Goal: Task Accomplishment & Management: Complete application form

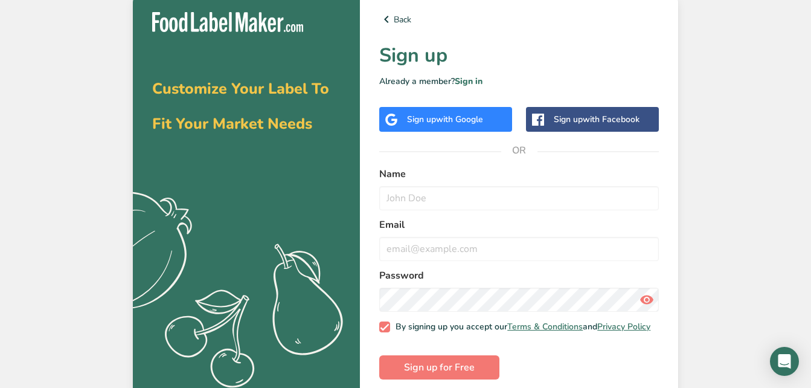
click at [437, 125] on div "Sign up with Google" at bounding box center [445, 119] width 76 height 13
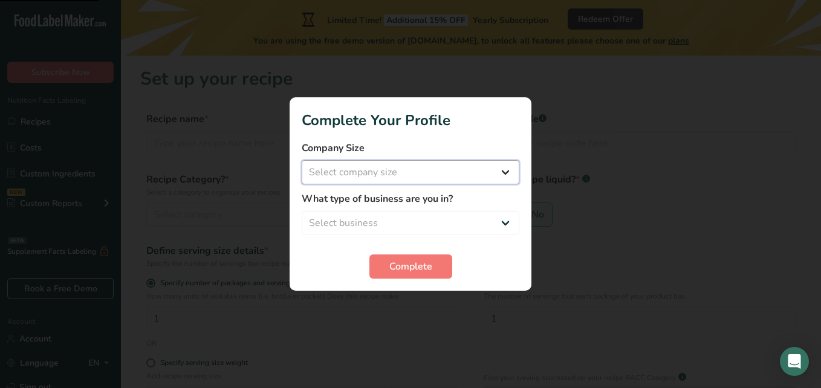
click at [416, 165] on select "Select company size Fewer than 10 Employees 10 to 50 Employees 51 to 500 Employ…" at bounding box center [411, 172] width 218 height 24
select select "2"
click at [302, 160] on select "Select company size Fewer than 10 Employees 10 to 50 Employees 51 to 500 Employ…" at bounding box center [411, 172] width 218 height 24
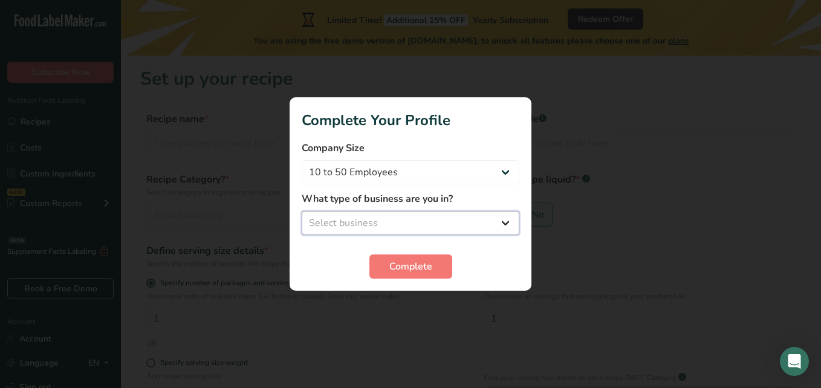
click at [384, 225] on select "Select business Packaged Food Manufacturer Restaurant & Cafe Bakery Meal Plans …" at bounding box center [411, 223] width 218 height 24
click at [473, 221] on select "Select business Packaged Food Manufacturer Restaurant & Cafe Bakery Meal Plans …" at bounding box center [411, 223] width 218 height 24
click at [302, 211] on select "Select business Packaged Food Manufacturer Restaurant & Cafe Bakery Meal Plans …" at bounding box center [411, 223] width 218 height 24
click at [470, 228] on select "Packaged Food Manufacturer Restaurant & Cafe Bakery Meal Plans & Catering Compa…" at bounding box center [411, 223] width 218 height 24
select select "1"
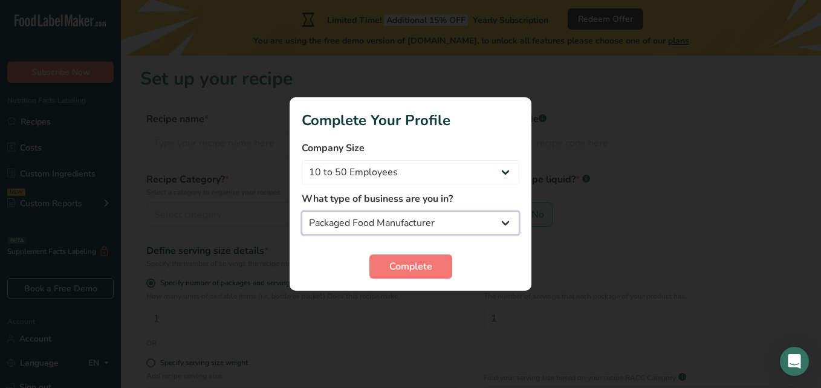
click at [302, 211] on select "Packaged Food Manufacturer Restaurant & Cafe Bakery Meal Plans & Catering Compa…" at bounding box center [411, 223] width 218 height 24
click at [423, 269] on span "Complete" at bounding box center [410, 266] width 43 height 15
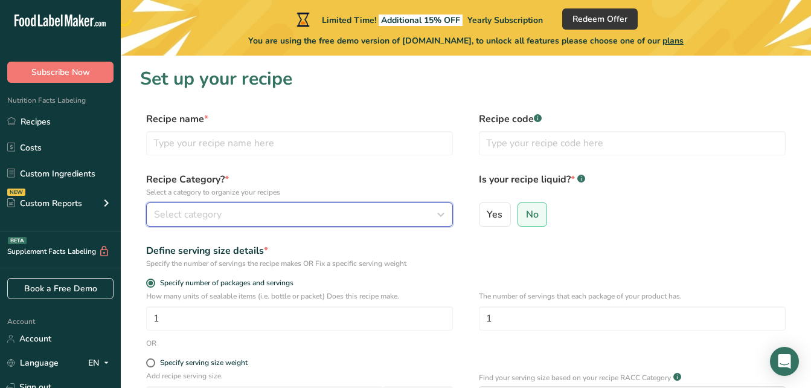
click at [253, 209] on div "Select category" at bounding box center [296, 214] width 284 height 15
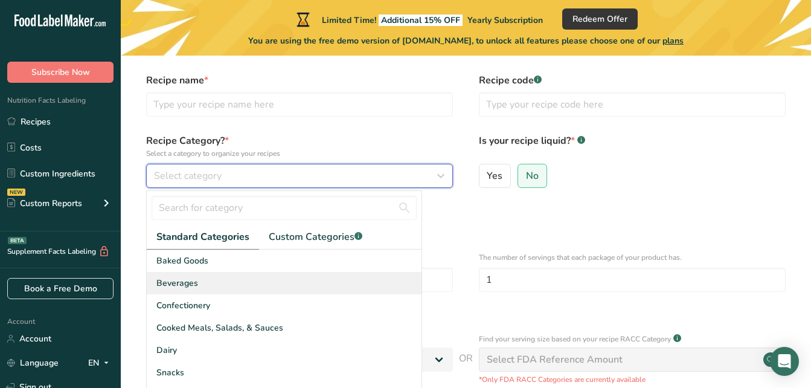
scroll to position [60, 0]
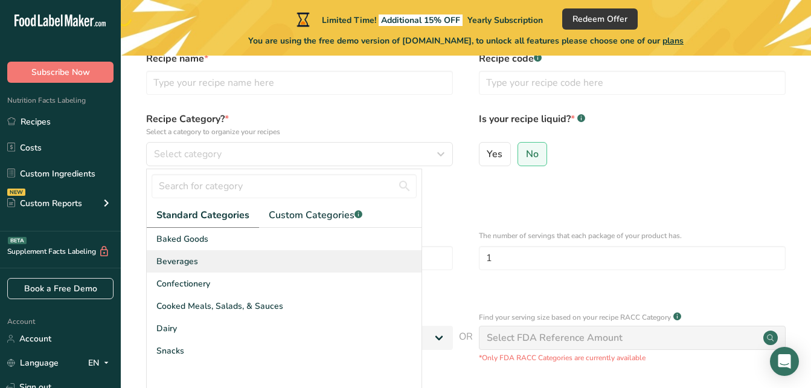
click at [202, 262] on div "Beverages" at bounding box center [284, 261] width 275 height 22
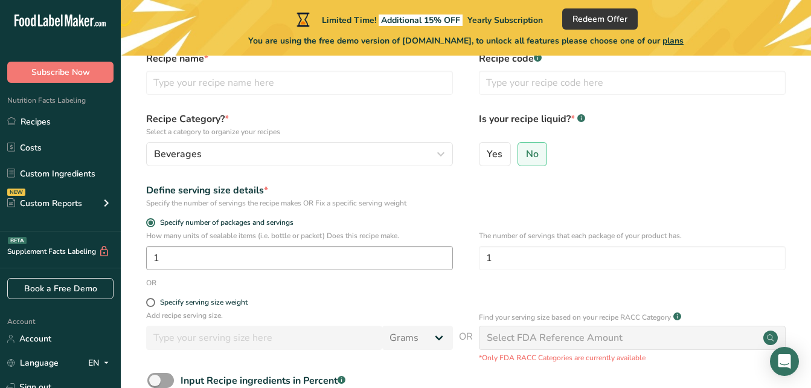
scroll to position [121, 0]
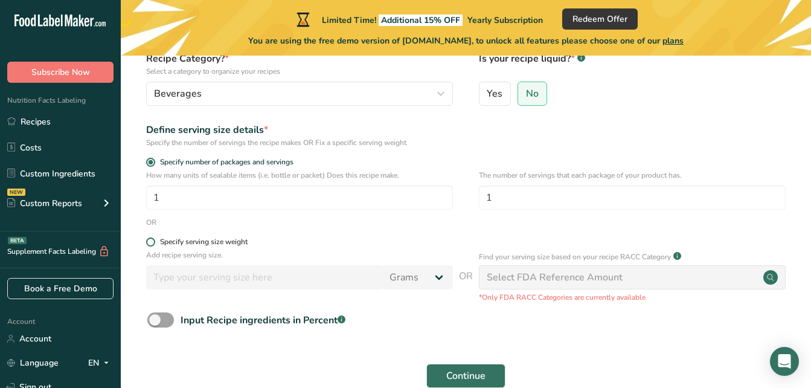
click at [156, 242] on span "Specify serving size weight" at bounding box center [201, 241] width 92 height 9
click at [154, 242] on input "Specify serving size weight" at bounding box center [150, 242] width 8 height 8
radio input "true"
radio input "false"
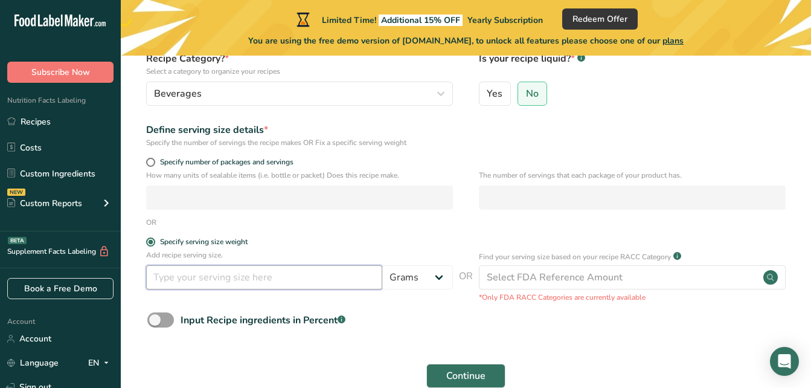
click at [287, 286] on input "number" at bounding box center [264, 277] width 236 height 24
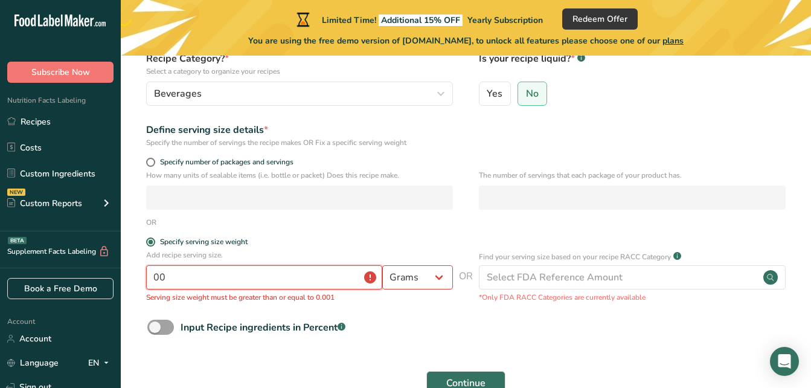
click at [297, 282] on input "00" at bounding box center [264, 277] width 236 height 24
type input "0"
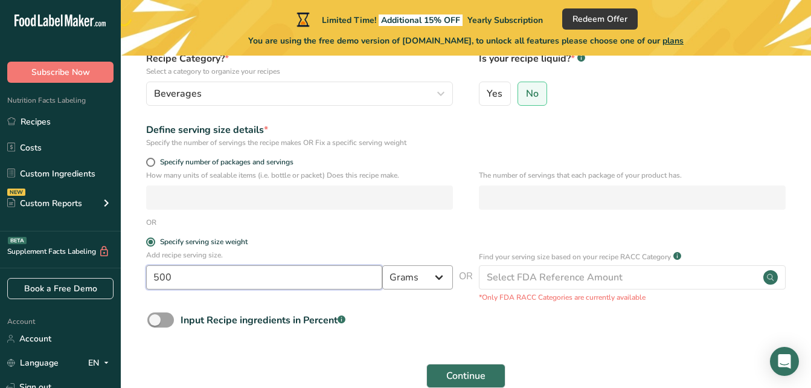
type input "500"
click at [438, 279] on select "Grams kg mg mcg lb oz l mL fl oz tbsp tsp cup qt gallon" at bounding box center [417, 277] width 71 height 24
select select "17"
click at [382, 265] on select "Grams kg mg mcg lb oz l mL fl oz tbsp tsp cup qt gallon" at bounding box center [417, 277] width 71 height 24
select select "22"
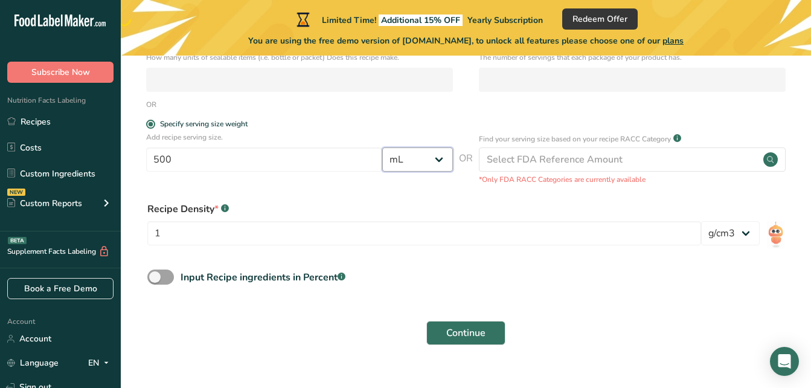
scroll to position [261, 0]
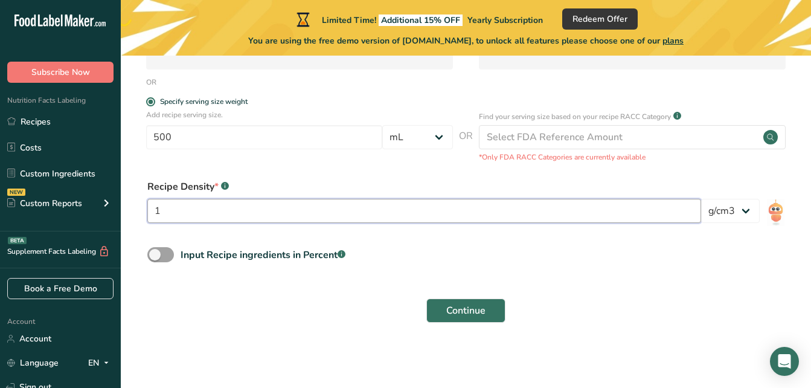
click at [388, 217] on input "1" at bounding box center [424, 211] width 554 height 24
click at [312, 218] on input "1" at bounding box center [424, 211] width 554 height 24
click at [312, 213] on input "1" at bounding box center [424, 211] width 554 height 24
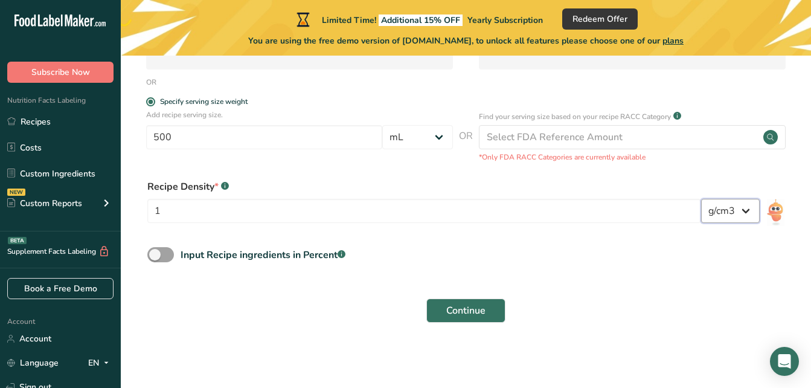
click at [745, 215] on select "lb/ft3 g/cm3" at bounding box center [731, 211] width 59 height 24
click at [735, 217] on select "lb/ft3 g/cm3" at bounding box center [731, 211] width 59 height 24
click at [474, 312] on span "Continue" at bounding box center [466, 310] width 39 height 15
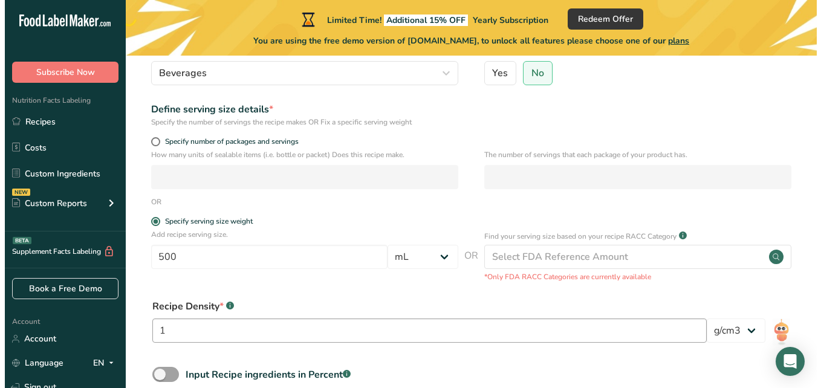
scroll to position [153, 0]
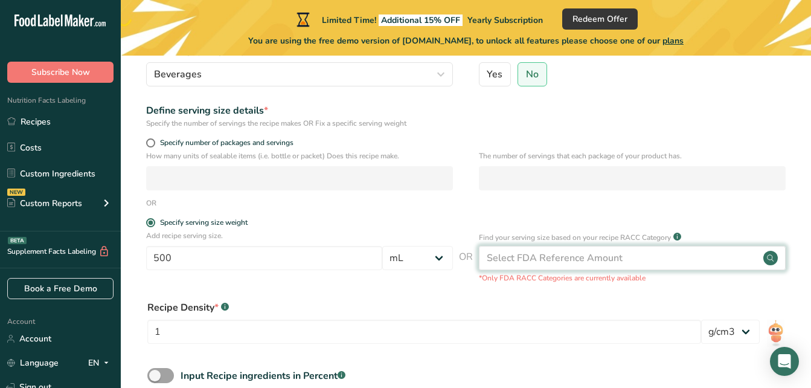
click at [593, 265] on div "Select FDA Reference Amount" at bounding box center [632, 258] width 307 height 24
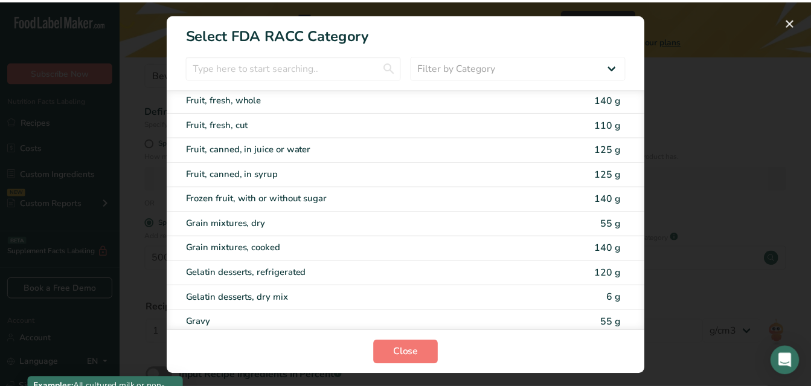
scroll to position [1165, 0]
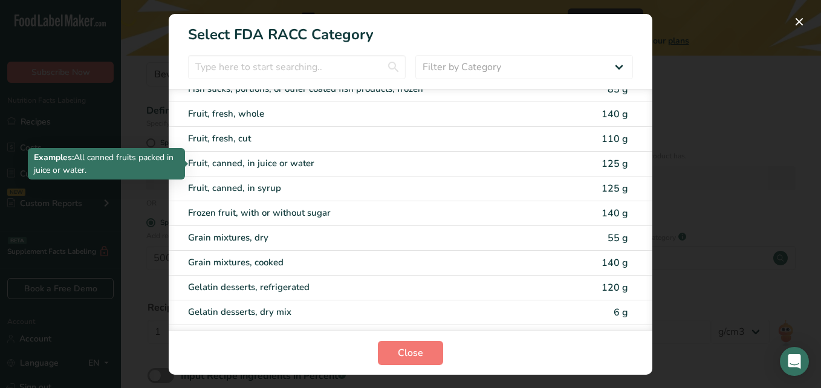
click at [338, 163] on div "Fruit, canned, in juice or water" at bounding box center [359, 163] width 343 height 14
type input "125"
select select "0"
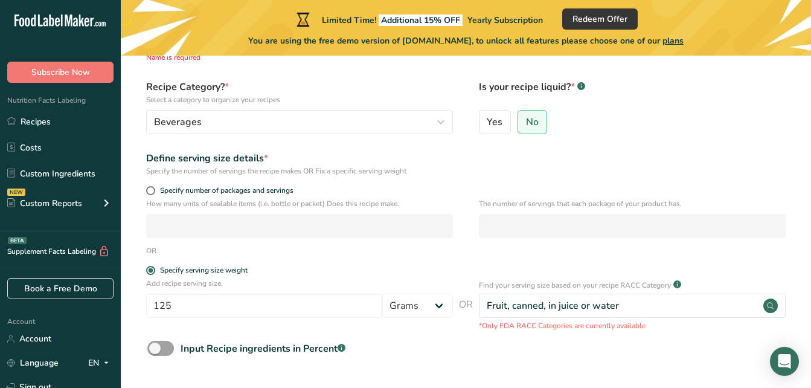
scroll to position [93, 0]
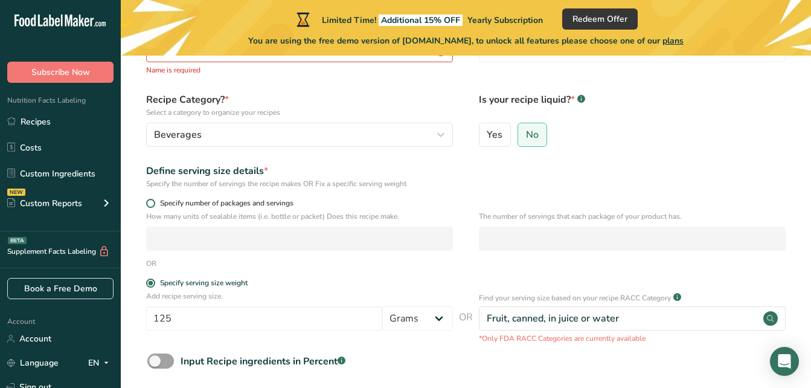
click at [237, 202] on span "Specify number of packages and servings" at bounding box center [224, 203] width 138 height 9
click at [154, 202] on input "Specify number of packages and servings" at bounding box center [150, 203] width 8 height 8
radio input "true"
radio input "false"
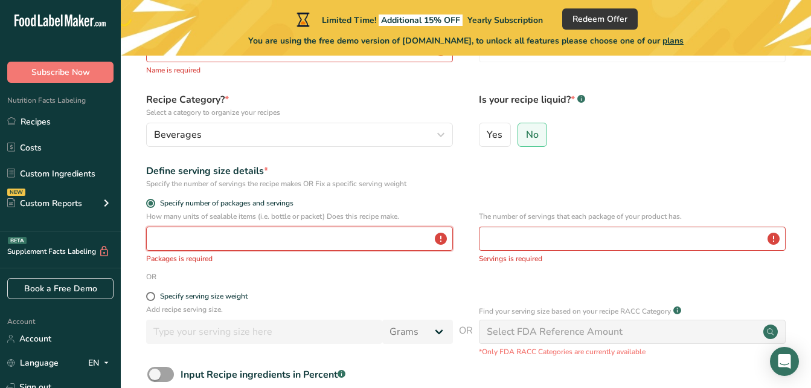
click at [245, 230] on input "number" at bounding box center [299, 239] width 307 height 24
click at [259, 244] on input "number" at bounding box center [299, 239] width 307 height 24
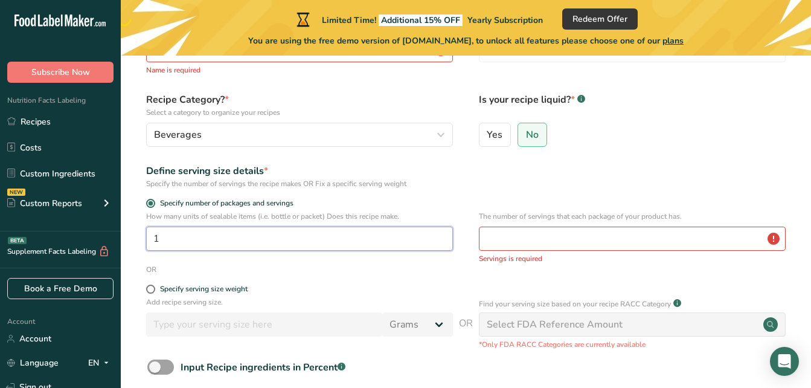
type input "1"
click at [492, 233] on input "number" at bounding box center [632, 239] width 307 height 24
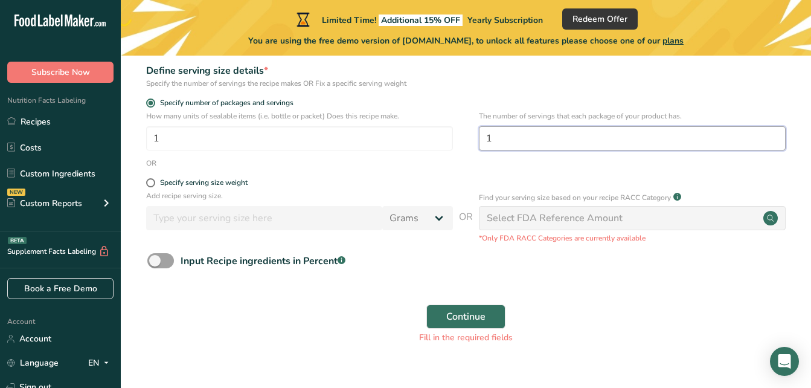
scroll to position [214, 0]
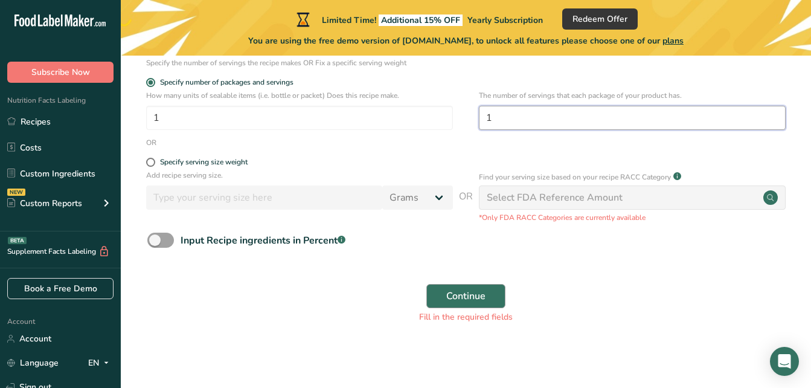
type input "1"
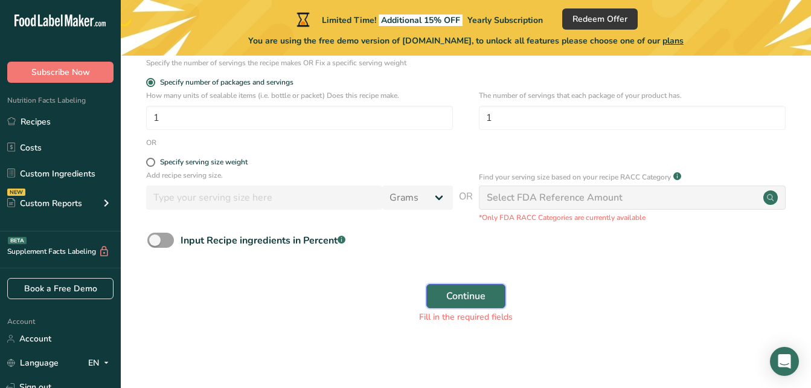
click at [474, 298] on span "Continue" at bounding box center [466, 296] width 39 height 15
click at [463, 292] on span "Continue" at bounding box center [466, 296] width 39 height 15
click at [660, 199] on div "Select FDA Reference Amount" at bounding box center [632, 198] width 307 height 24
click at [660, 201] on div "Select FDA Reference Amount" at bounding box center [632, 198] width 307 height 24
click at [603, 199] on div "Select FDA Reference Amount" at bounding box center [555, 197] width 136 height 15
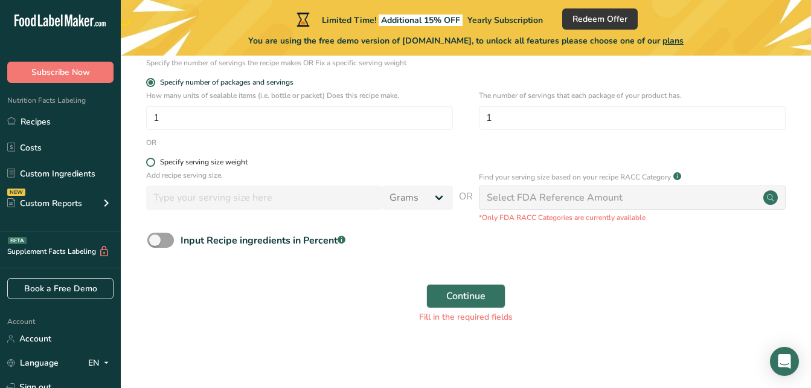
click at [154, 162] on span at bounding box center [150, 162] width 9 height 9
click at [154, 162] on input "Specify serving size weight" at bounding box center [150, 162] width 8 height 8
radio input "true"
radio input "false"
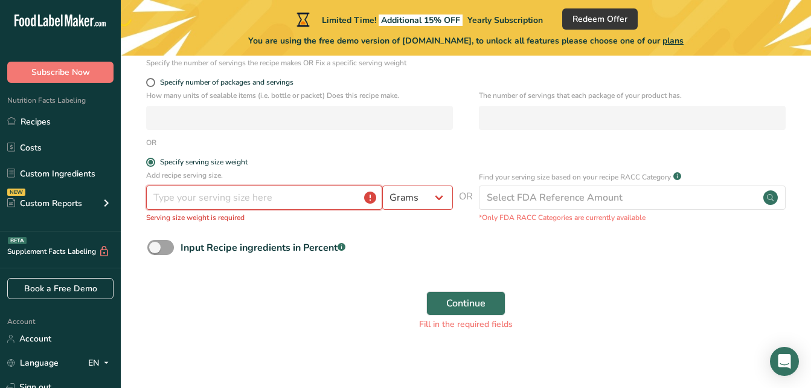
click at [221, 194] on input "number" at bounding box center [264, 198] width 236 height 24
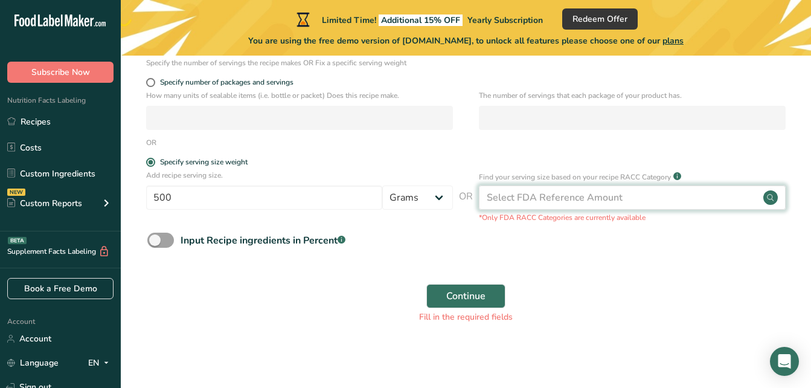
click at [543, 197] on div "Select FDA Reference Amount" at bounding box center [555, 197] width 136 height 15
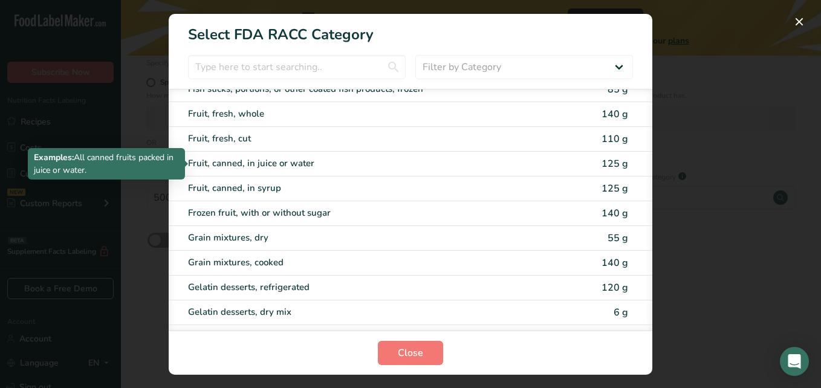
click at [297, 159] on div "Fruit, canned, in juice or water" at bounding box center [359, 163] width 343 height 14
type input "125"
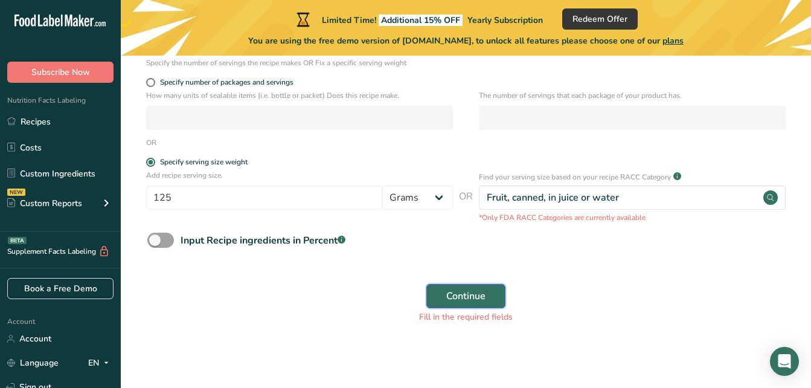
click at [433, 289] on button "Continue" at bounding box center [466, 296] width 79 height 24
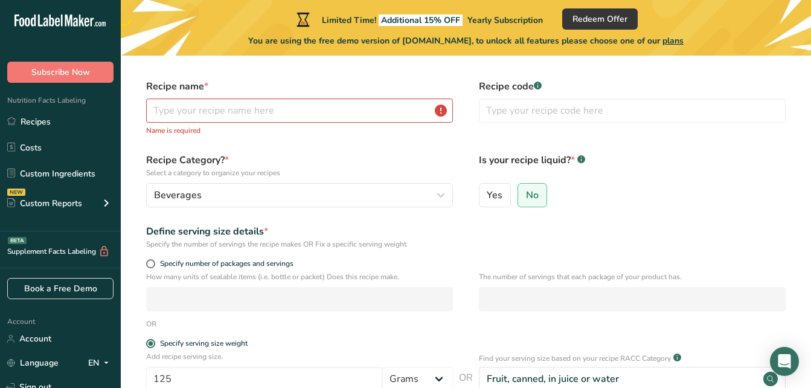
scroll to position [0, 0]
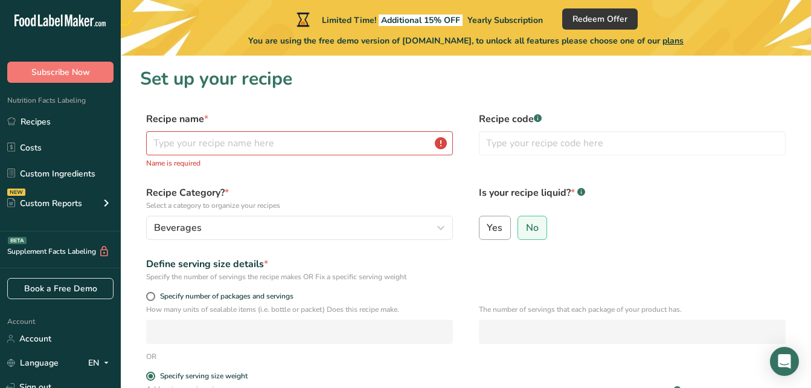
click at [500, 233] on span "Yes" at bounding box center [495, 228] width 16 height 12
click at [488, 231] on input "Yes" at bounding box center [484, 228] width 8 height 8
radio input "true"
radio input "false"
select select "22"
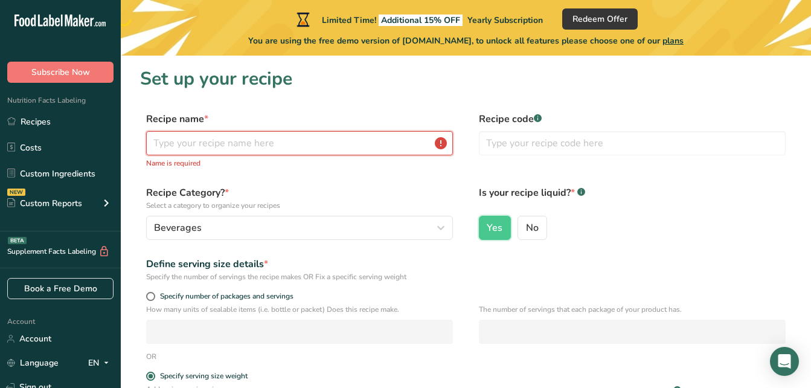
click at [277, 141] on input "text" at bounding box center [299, 143] width 307 height 24
click at [283, 144] on input "text" at bounding box center [299, 143] width 307 height 24
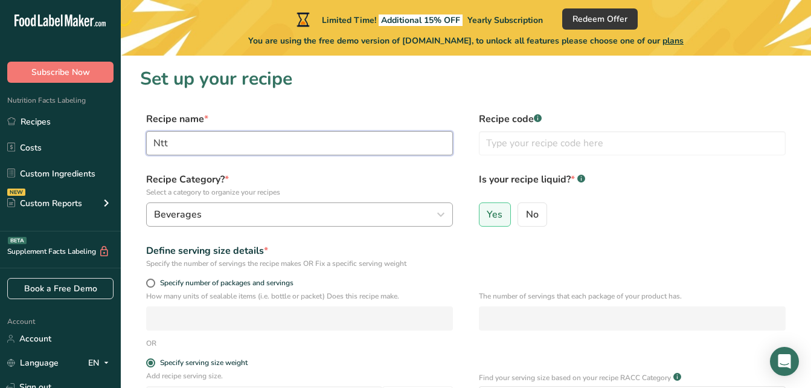
type input "Ntt"
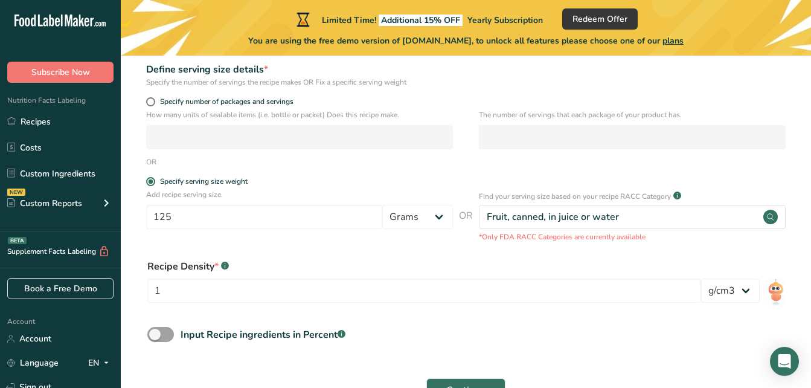
scroll to position [276, 0]
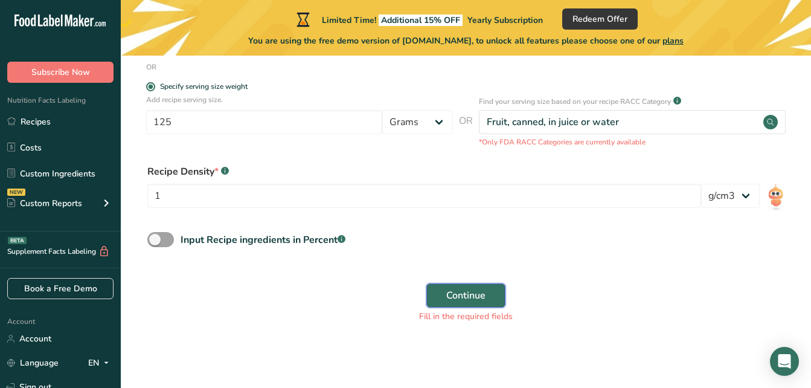
click at [484, 293] on span "Continue" at bounding box center [466, 295] width 39 height 15
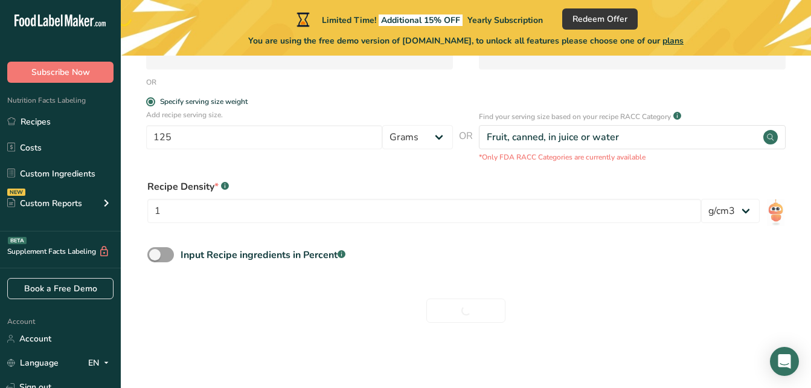
scroll to position [261, 0]
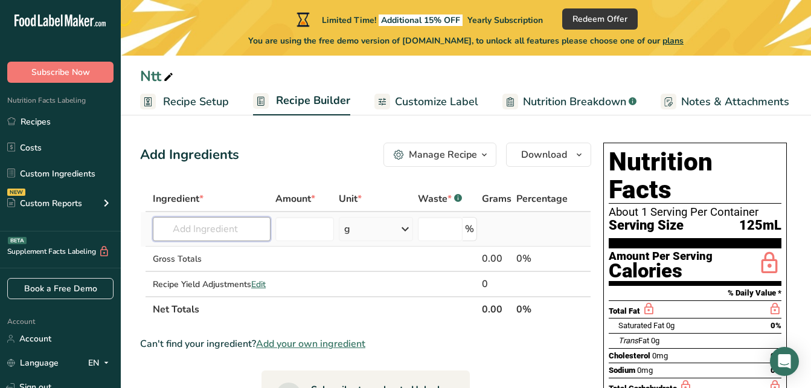
click at [254, 230] on input "text" at bounding box center [212, 229] width 118 height 24
